Goal: Contribute content

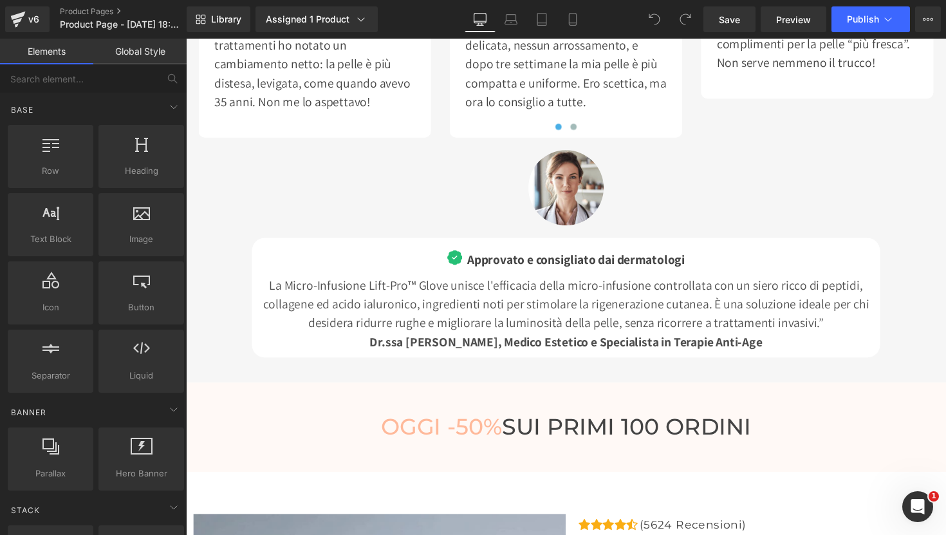
scroll to position [3962, 0]
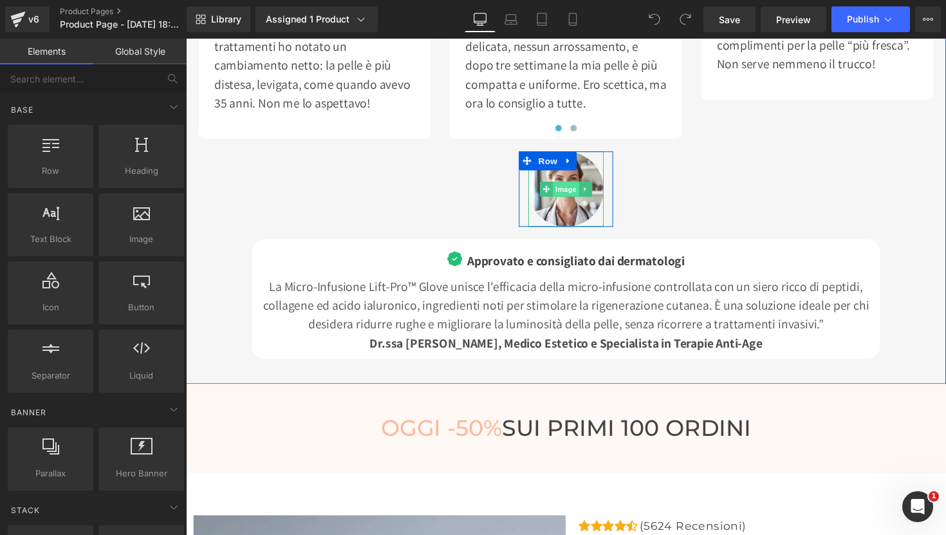
click at [583, 193] on span "Image" at bounding box center [575, 192] width 27 height 15
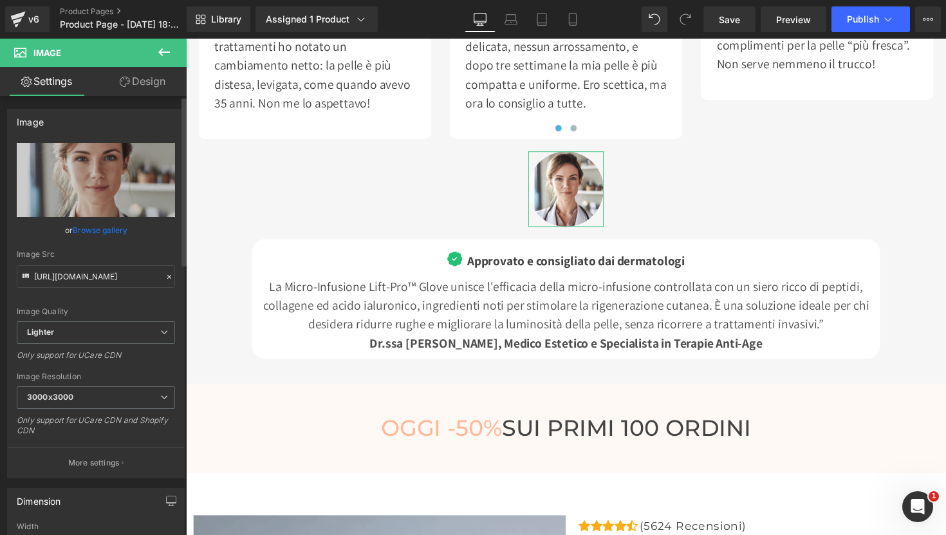
click at [92, 227] on link "Browse gallery" at bounding box center [100, 230] width 55 height 23
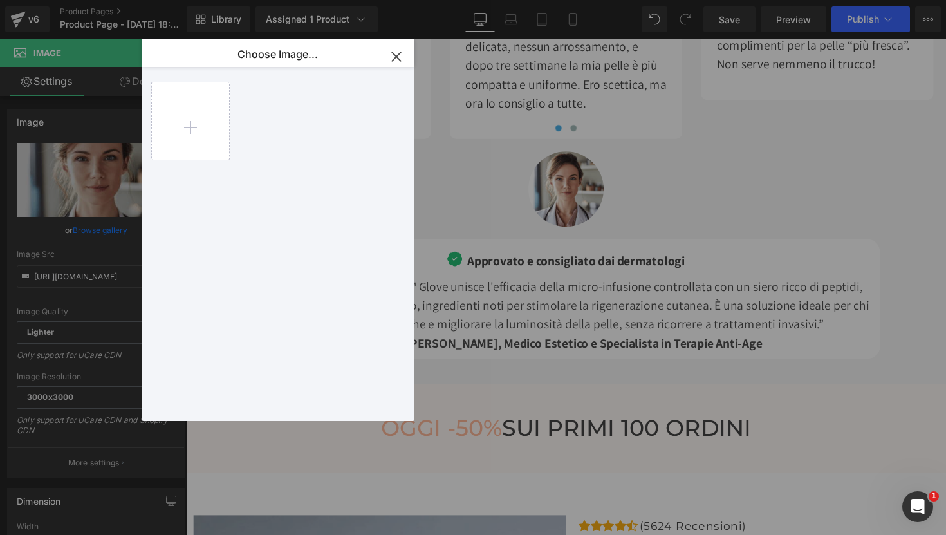
click at [398, 56] on icon "button" at bounding box center [396, 56] width 21 height 21
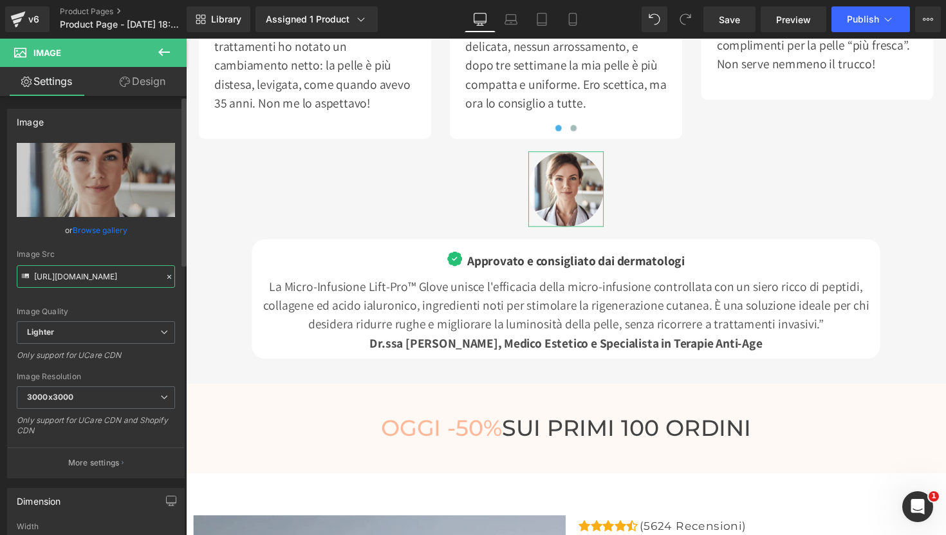
click at [83, 283] on input "[URL][DOMAIN_NAME]" at bounding box center [96, 276] width 158 height 23
click at [79, 227] on link "Browse gallery" at bounding box center [100, 230] width 55 height 23
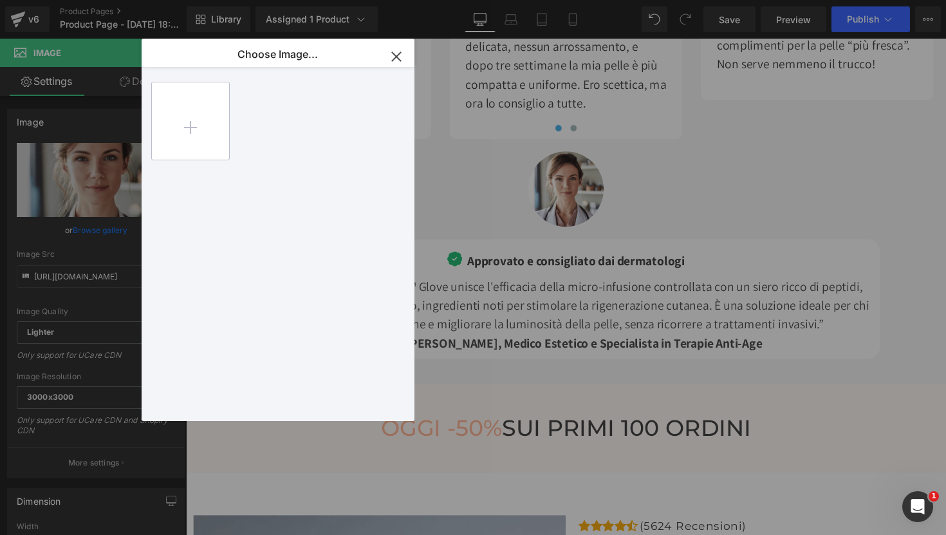
click at [181, 139] on input "file" at bounding box center [190, 120] width 77 height 77
type input "C:\fakepath\u3294629457_femme_docteur_avec_une_blouse_blanche_entre_30_et_f4e8c…"
click at [395, 59] on icon "button" at bounding box center [396, 56] width 21 height 21
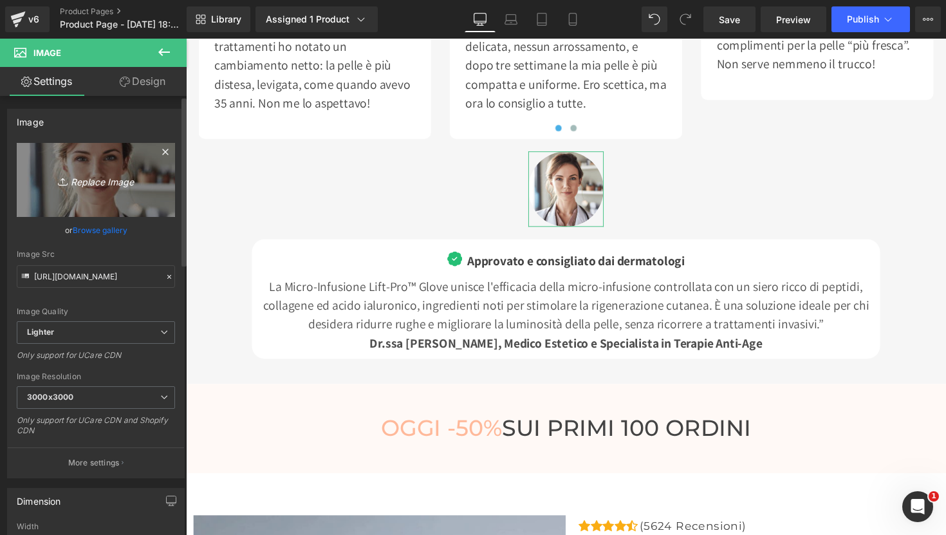
click at [103, 183] on icon "Replace Image" at bounding box center [95, 180] width 103 height 16
type input "C:\fakepath\u3294629457_femme_docteur_avec_une_blouse_blanche_entre_30_et_f4e8c…"
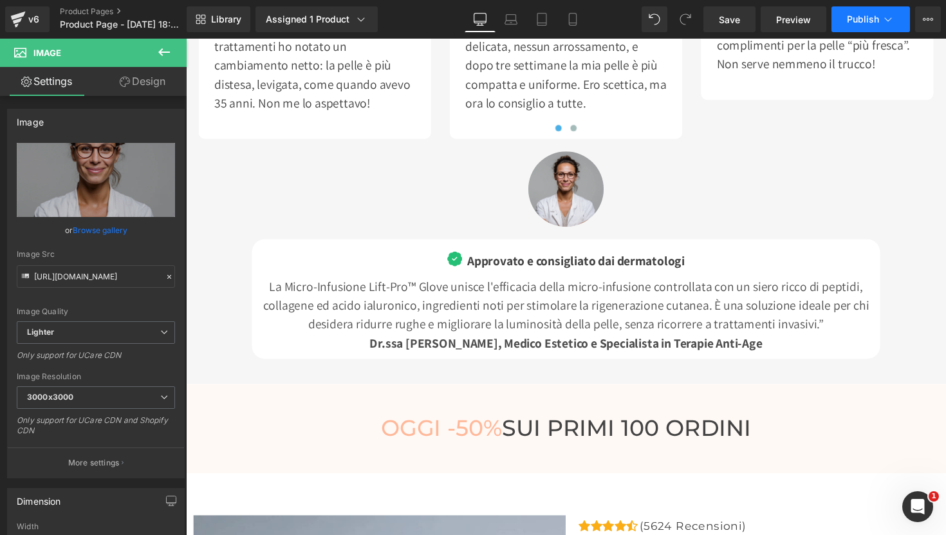
click at [868, 21] on span "Publish" at bounding box center [863, 19] width 32 height 10
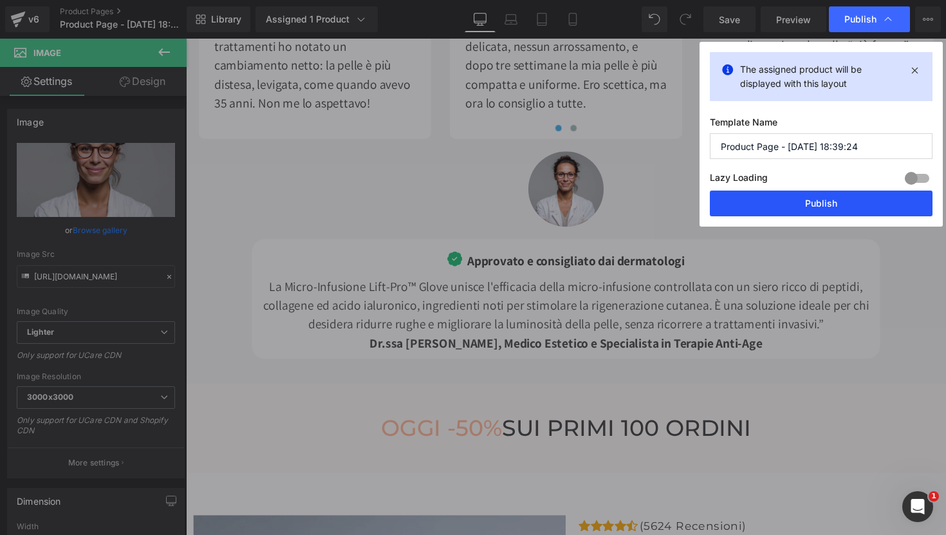
click at [827, 198] on button "Publish" at bounding box center [821, 204] width 223 height 26
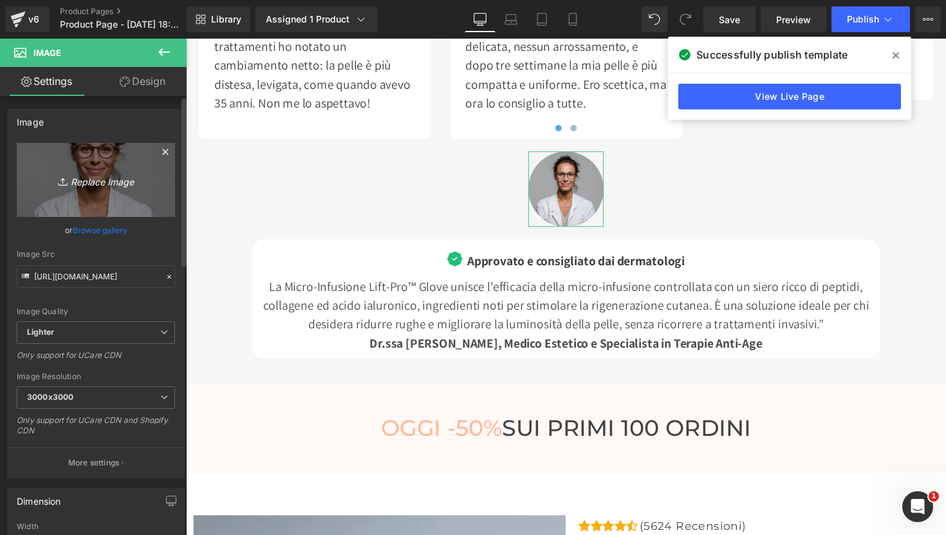
click at [98, 178] on icon "Replace Image" at bounding box center [95, 180] width 103 height 16
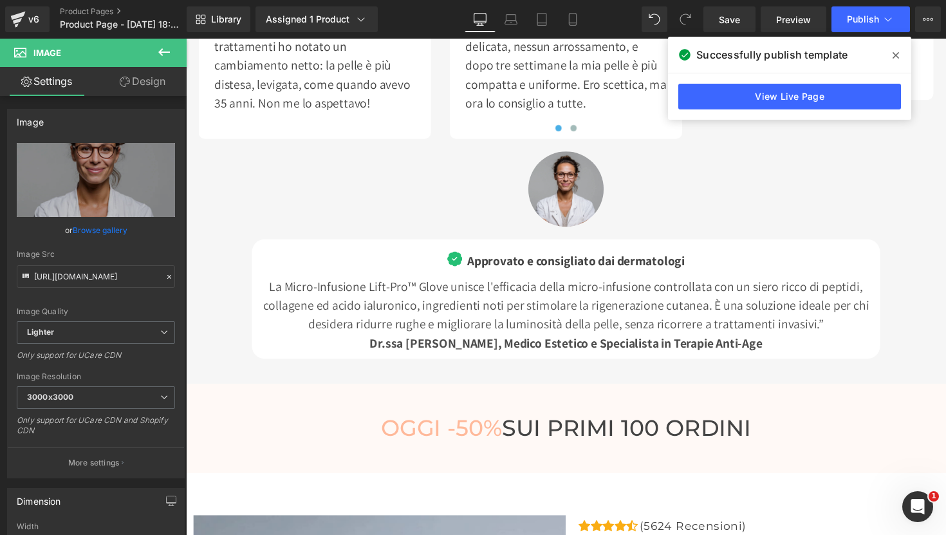
type input "C:\fakepath\u3294629457_femme_docteur_avec_une_blouse_blanche_entre_30_et_f4e8c…"
click at [744, 26] on link "Save" at bounding box center [730, 19] width 52 height 26
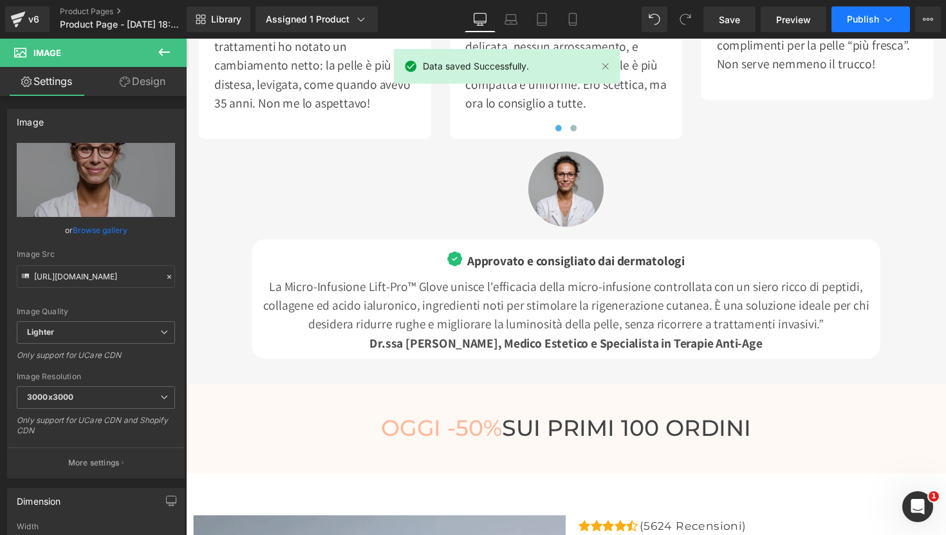
click at [874, 25] on button "Publish" at bounding box center [871, 19] width 79 height 26
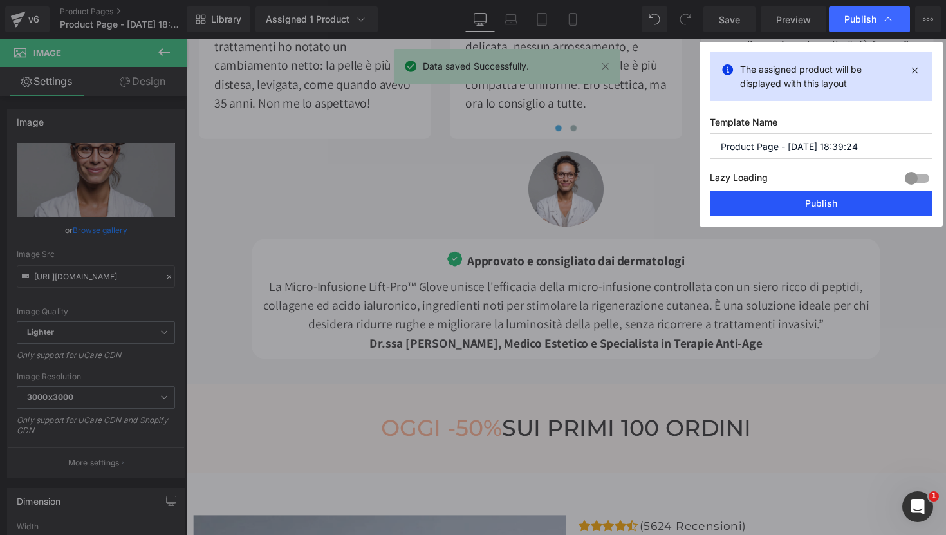
click at [834, 199] on button "Publish" at bounding box center [821, 204] width 223 height 26
